Goal: Task Accomplishment & Management: Complete application form

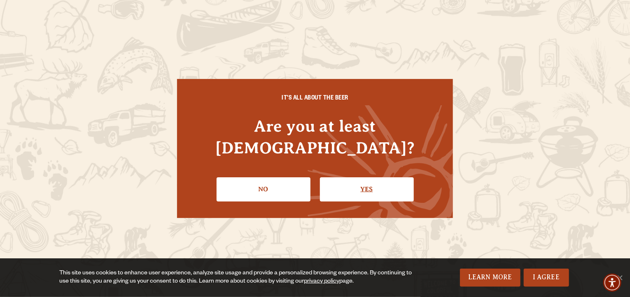
click at [353, 177] on link "Yes" at bounding box center [367, 189] width 94 height 24
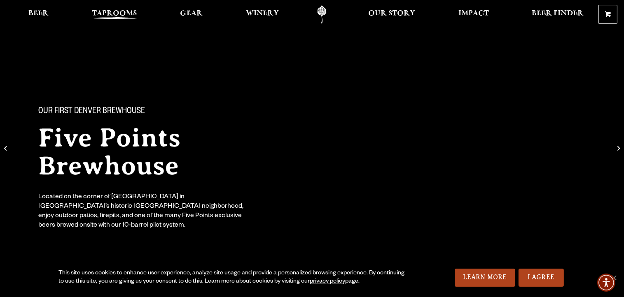
click at [104, 12] on span "Taprooms" at bounding box center [114, 13] width 45 height 7
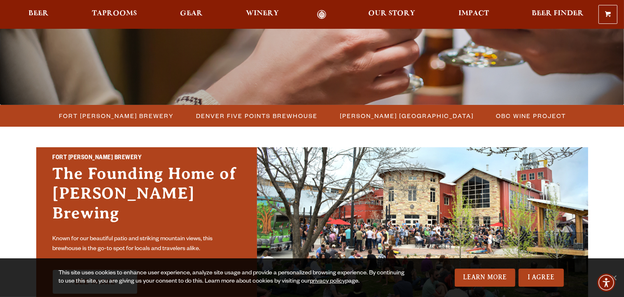
scroll to position [165, 0]
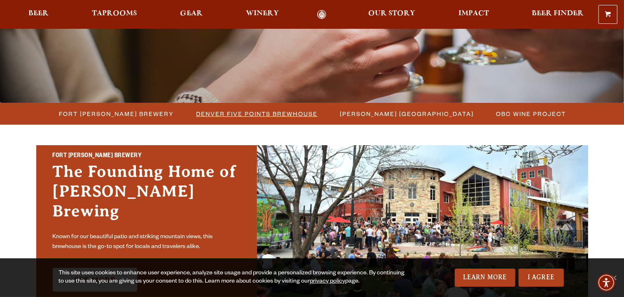
click at [264, 114] on span "Denver Five Points Brewhouse" at bounding box center [256, 114] width 121 height 12
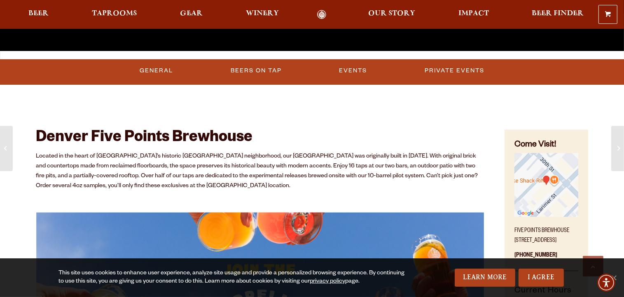
scroll to position [329, 0]
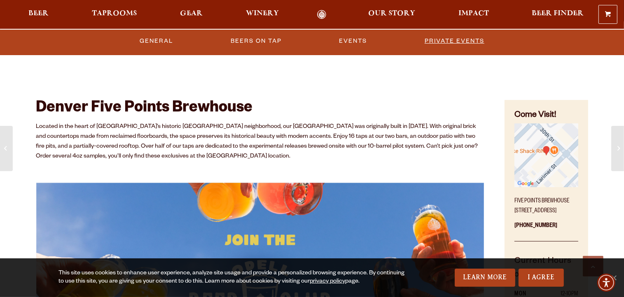
click at [449, 39] on link "Private Events" at bounding box center [454, 41] width 66 height 19
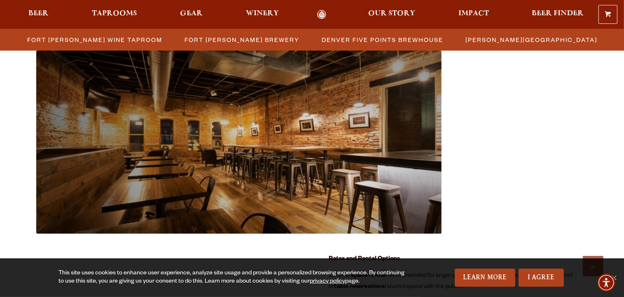
scroll to position [836, 0]
